Goal: Find specific page/section: Find specific page/section

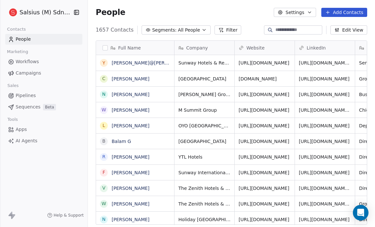
scroll to position [196, 283]
click at [183, 32] on span "All People" at bounding box center [189, 30] width 22 height 7
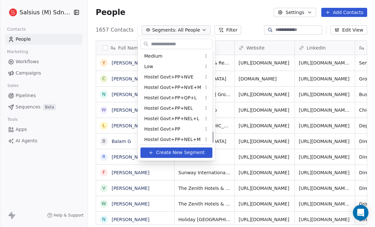
scroll to position [639, 0]
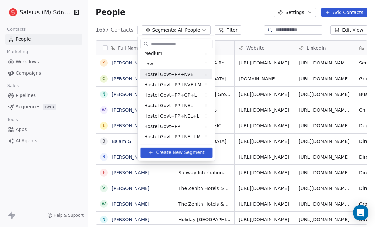
click at [216, 31] on html "Salsius (M) Sdn Bhd Contacts People Marketing Workflows Campaigns Sales Pipelin…" at bounding box center [187, 113] width 375 height 227
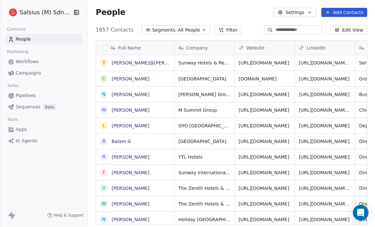
click at [216, 31] on button "Filter" at bounding box center [228, 29] width 27 height 9
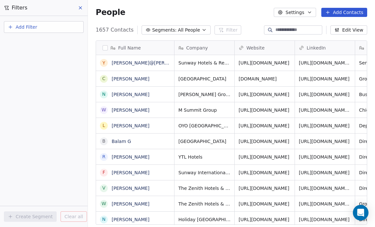
click at [79, 8] on icon at bounding box center [80, 7] width 5 height 5
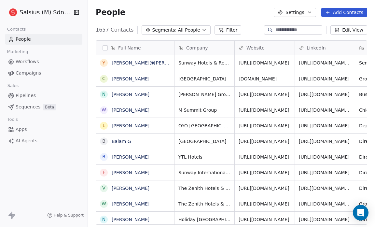
click at [161, 32] on span "Segments:" at bounding box center [164, 30] width 24 height 7
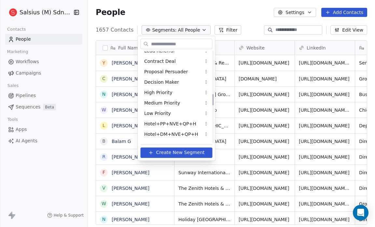
scroll to position [344, 0]
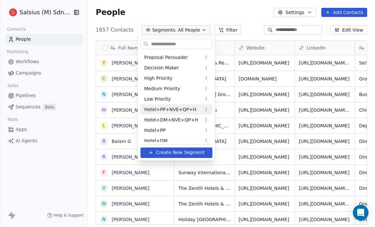
click at [172, 107] on span "Hotel+PP+NVE+QP+H" at bounding box center [170, 109] width 52 height 7
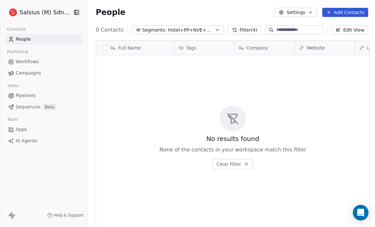
scroll to position [196, 286]
click at [189, 29] on span "Hotel+PP+NVE+QP+H" at bounding box center [191, 30] width 46 height 7
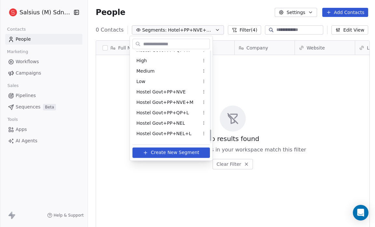
scroll to position [639, 0]
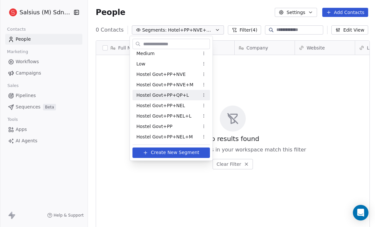
click at [165, 93] on span "Hostel Govt+PP+QP+L" at bounding box center [162, 95] width 52 height 7
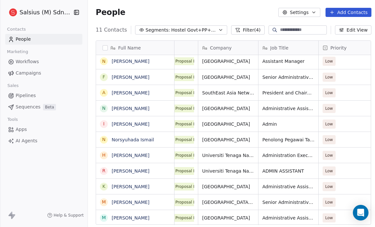
scroll to position [3, 0]
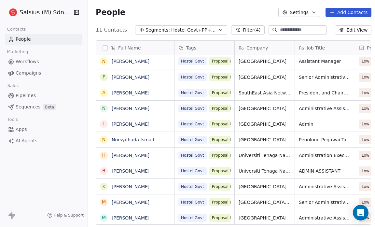
click at [21, 95] on span "Pipelines" at bounding box center [26, 95] width 20 height 7
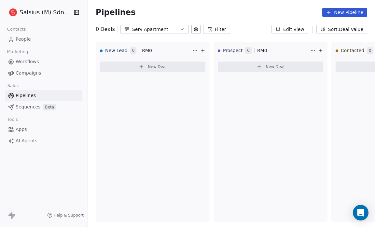
click at [176, 27] on button "Serv Apartment" at bounding box center [155, 29] width 68 height 9
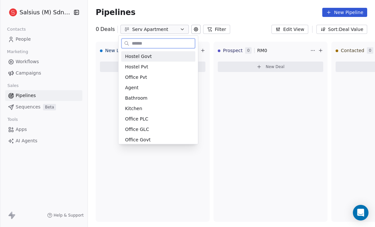
click at [146, 57] on span "Hostel Govt" at bounding box center [138, 56] width 27 height 7
